Goal: Communication & Community: Answer question/provide support

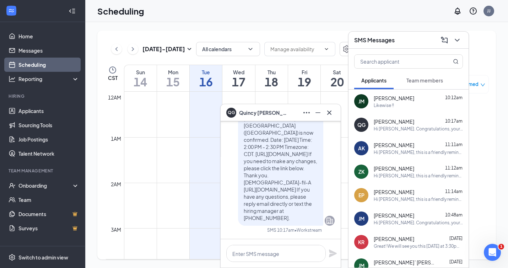
scroll to position [666, 0]
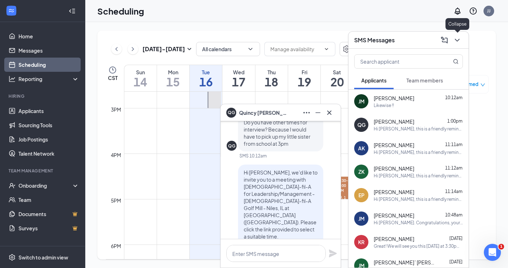
click at [456, 40] on icon "ChevronDown" at bounding box center [457, 40] width 5 height 3
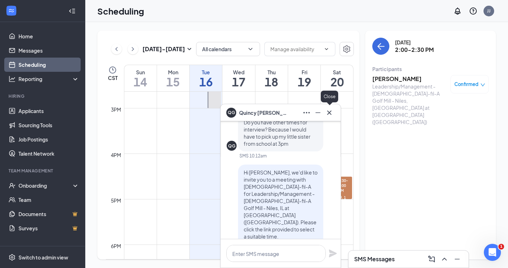
click at [330, 114] on icon "Cross" at bounding box center [329, 112] width 9 height 9
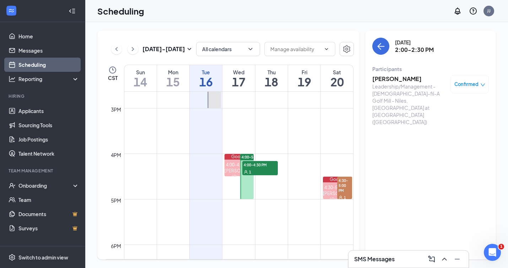
click at [36, 64] on link "Scheduling" at bounding box center [48, 65] width 61 height 14
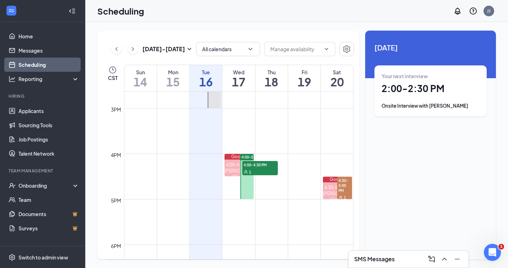
click at [32, 101] on li "Hiring Applicants Sourcing Tools Job Postings Talent Network" at bounding box center [42, 126] width 85 height 67
click at [36, 110] on link "Applicants" at bounding box center [48, 111] width 61 height 14
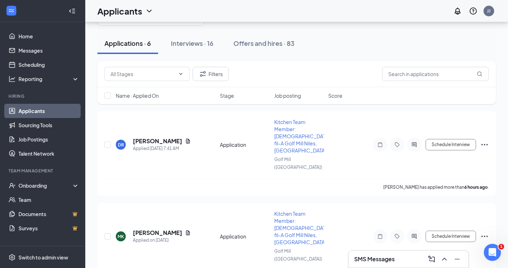
scroll to position [32, 0]
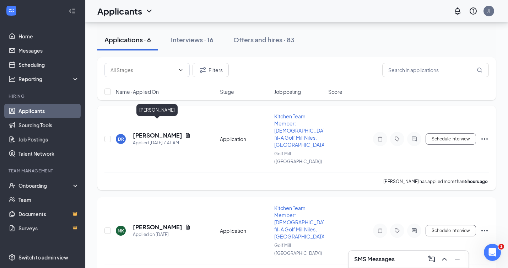
click at [150, 131] on h5 "[PERSON_NAME]" at bounding box center [157, 135] width 49 height 8
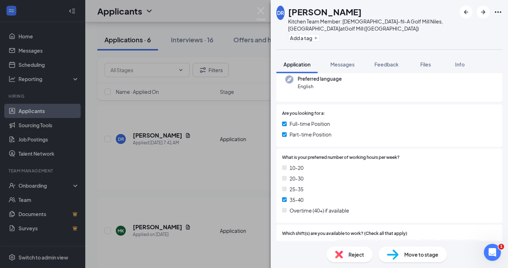
scroll to position [184, 0]
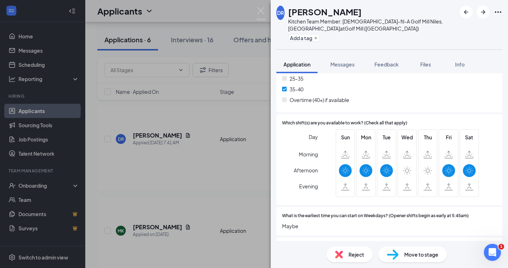
click at [162, 171] on div "[PERSON_NAME] Kitchen Team Member: [DEMOGRAPHIC_DATA]-fil-A Golf Mill Niles, [G…" at bounding box center [254, 134] width 508 height 268
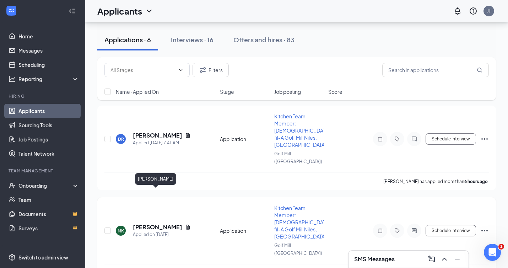
click at [159, 223] on h5 "[PERSON_NAME]" at bounding box center [157, 227] width 49 height 8
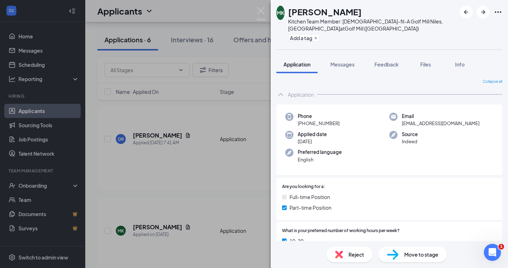
click at [131, 168] on div "MK [PERSON_NAME] Kitchen Team Member: [DEMOGRAPHIC_DATA]-fil-A Golf Mill Niles,…" at bounding box center [254, 134] width 508 height 268
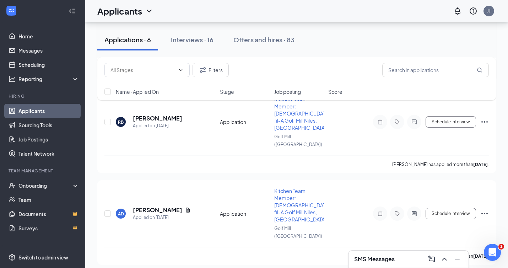
scroll to position [286, 0]
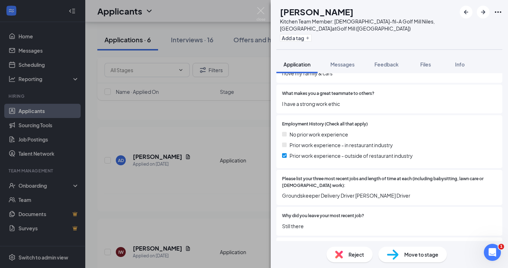
scroll to position [677, 0]
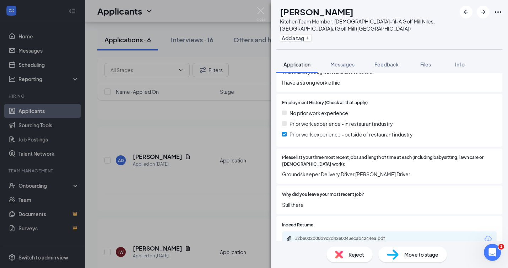
click at [183, 200] on div "[PERSON_NAME] Kitchen Team Member: [DEMOGRAPHIC_DATA]-fil-A Golf Mill Niles, [G…" at bounding box center [254, 134] width 508 height 268
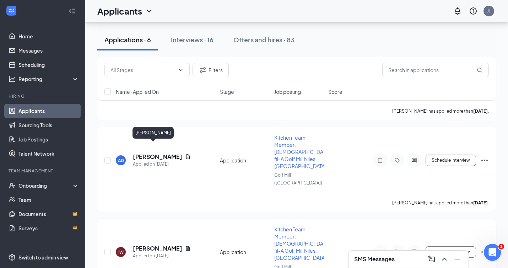
click at [139, 244] on h5 "[PERSON_NAME]" at bounding box center [157, 248] width 49 height 8
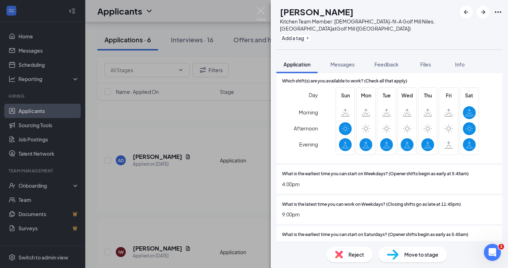
scroll to position [226, 0]
click at [145, 190] on div "IW [PERSON_NAME] Kitchen Team Member: [DEMOGRAPHIC_DATA]-fil-A Golf Mill Niles,…" at bounding box center [254, 134] width 508 height 268
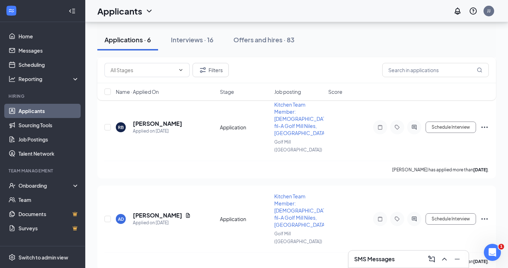
scroll to position [199, 0]
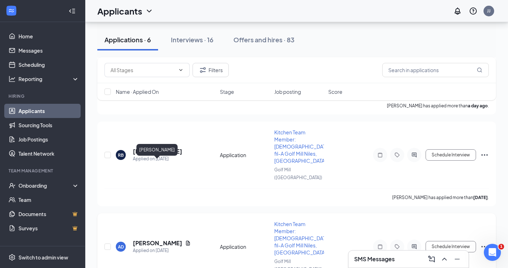
click at [148, 247] on div "Applied on [DATE]" at bounding box center [162, 250] width 58 height 7
click at [150, 239] on h5 "[PERSON_NAME]" at bounding box center [157, 243] width 49 height 8
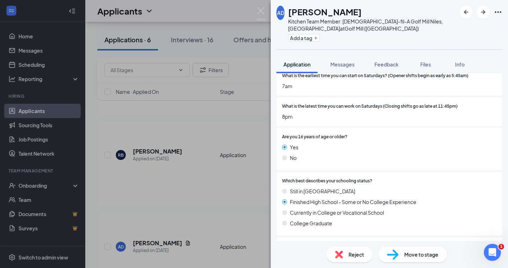
scroll to position [510, 0]
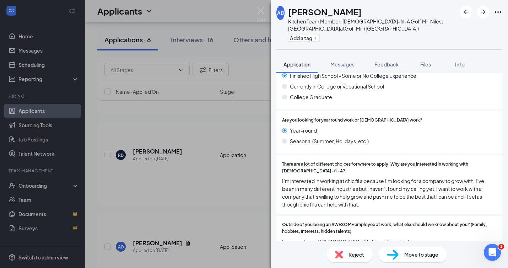
click at [156, 193] on div "AD [PERSON_NAME] Kitchen Team Member: [DEMOGRAPHIC_DATA]-fil-A Golf Mill Niles,…" at bounding box center [254, 134] width 508 height 268
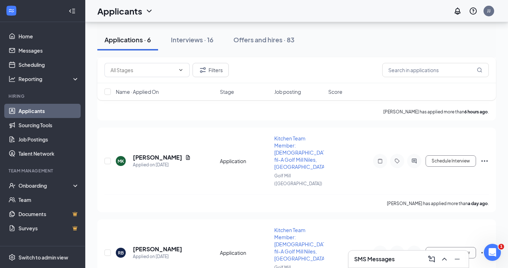
scroll to position [89, 0]
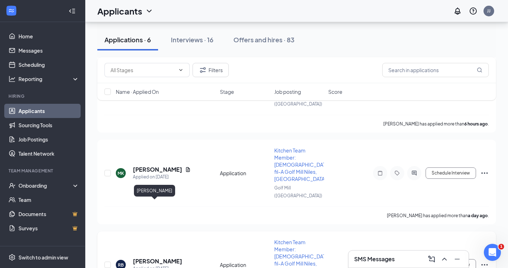
click at [156, 257] on h5 "[PERSON_NAME]" at bounding box center [157, 261] width 49 height 8
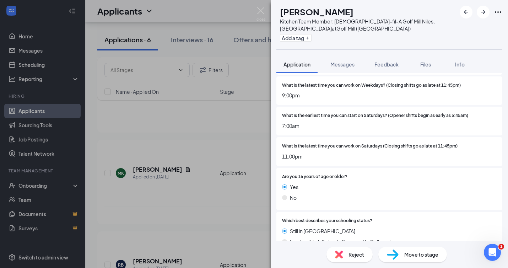
scroll to position [345, 0]
click at [145, 174] on div "RB [PERSON_NAME] Kitchen Team Member: [DEMOGRAPHIC_DATA]-fil-A Golf Mill Niles,…" at bounding box center [254, 134] width 508 height 268
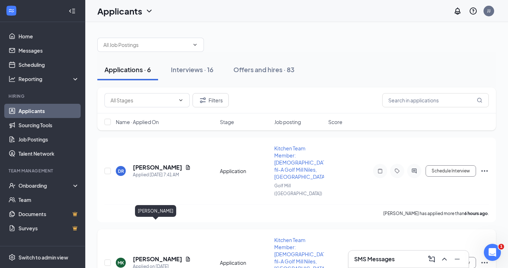
click at [155, 255] on h5 "[PERSON_NAME]" at bounding box center [157, 259] width 49 height 8
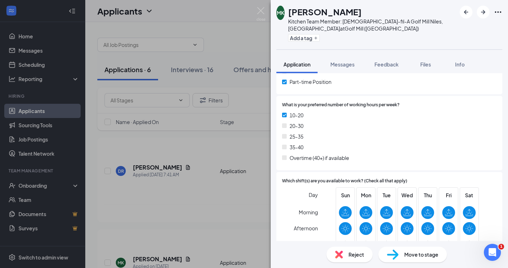
scroll to position [246, 0]
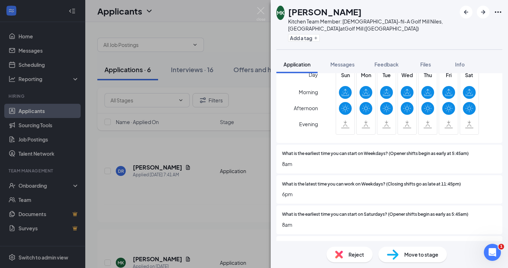
click at [178, 186] on div "MK [PERSON_NAME] Kitchen Team Member: [DEMOGRAPHIC_DATA]-fil-A Golf Mill Niles,…" at bounding box center [254, 134] width 508 height 268
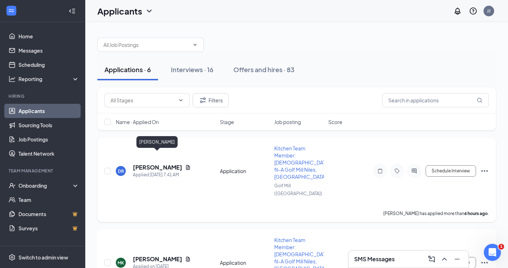
click at [157, 163] on h5 "[PERSON_NAME]" at bounding box center [157, 167] width 49 height 8
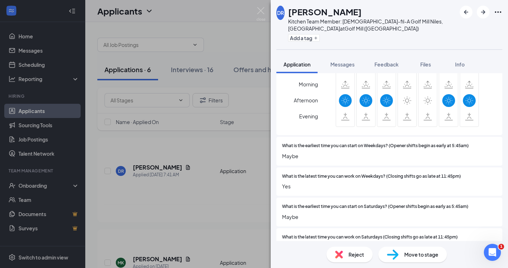
scroll to position [256, 0]
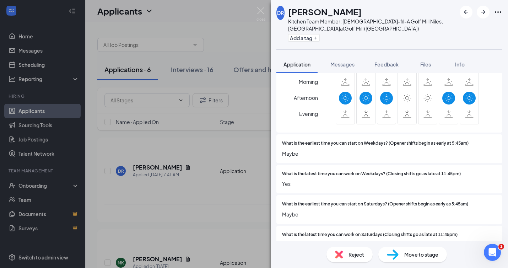
click at [198, 123] on div "[PERSON_NAME] Kitchen Team Member: [DEMOGRAPHIC_DATA]-fil-A Golf Mill Niles, [G…" at bounding box center [254, 134] width 508 height 268
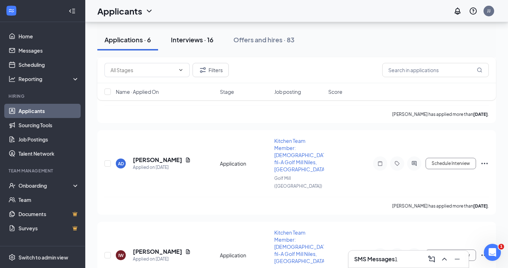
scroll to position [286, 0]
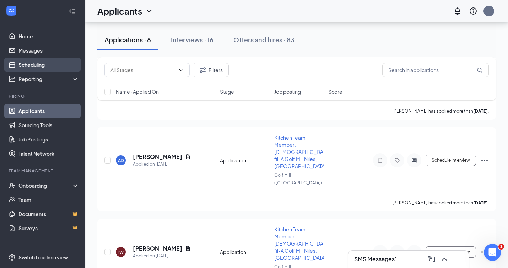
click at [27, 65] on link "Scheduling" at bounding box center [48, 65] width 61 height 14
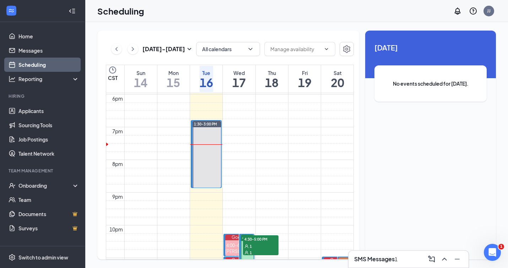
scroll to position [586, 0]
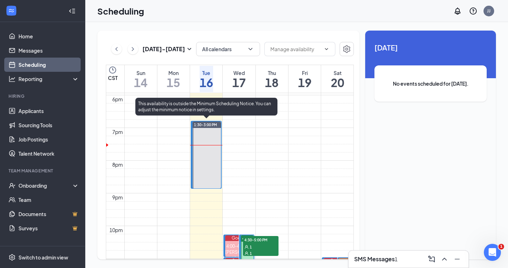
click at [206, 157] on div at bounding box center [206, 154] width 28 height 67
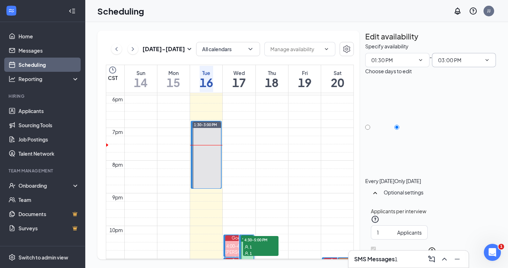
click at [484, 63] on icon "ChevronDown" at bounding box center [487, 60] width 6 height 6
click at [458, 64] on input "03:00 PM" at bounding box center [460, 60] width 44 height 8
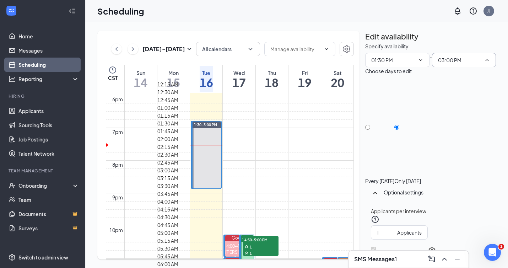
scroll to position [885, 0]
type input "02:00 PM"
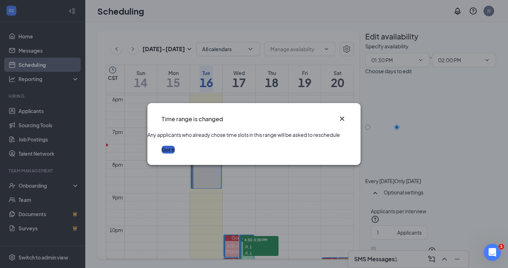
click at [175, 153] on button "Got it" at bounding box center [168, 150] width 13 height 8
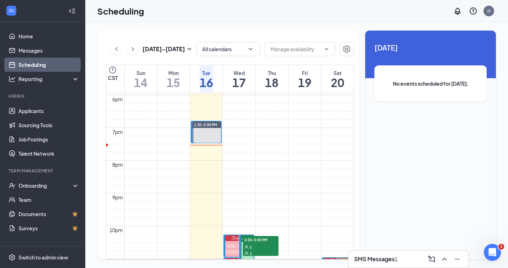
click at [397, 257] on div "SMS Messages 1" at bounding box center [375, 259] width 43 height 8
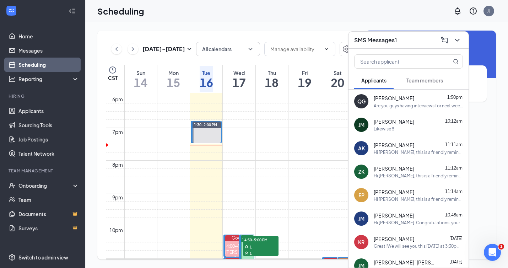
click at [411, 104] on div "Are you guys having interviews for next week ?" at bounding box center [418, 106] width 89 height 6
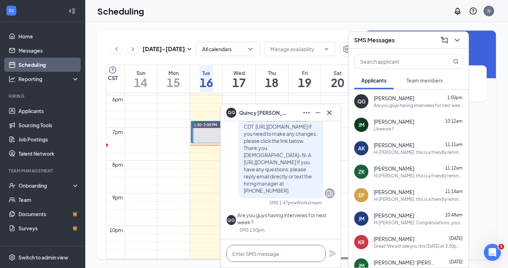
click at [247, 256] on textarea at bounding box center [275, 253] width 99 height 17
type textarea "Did you take a slot [DATE]?"
click at [332, 252] on icon "Plane" at bounding box center [333, 253] width 8 height 8
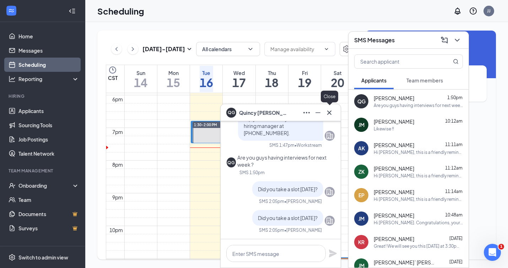
click at [333, 113] on icon "Cross" at bounding box center [329, 112] width 9 height 9
